Goal: Task Accomplishment & Management: Use online tool/utility

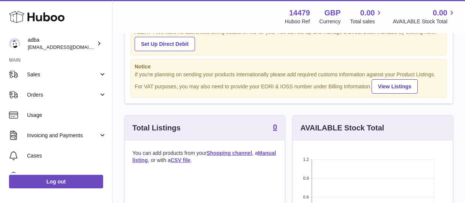
scroll to position [54, 0]
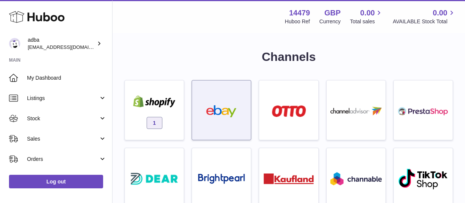
click at [210, 115] on img at bounding box center [221, 111] width 51 height 12
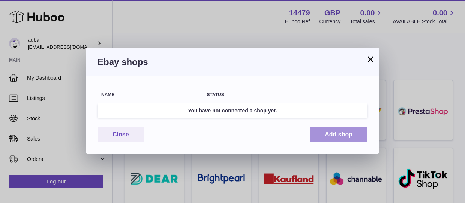
click at [331, 137] on button "Add shop" at bounding box center [339, 134] width 58 height 15
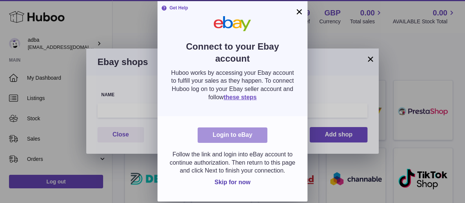
click at [242, 139] on link "Login to eBay" at bounding box center [233, 134] width 70 height 15
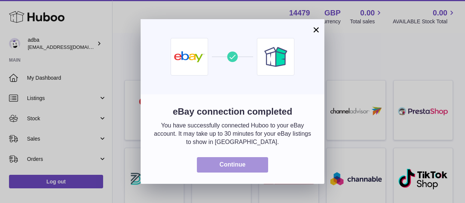
click at [258, 167] on button "Continue" at bounding box center [232, 164] width 71 height 15
